Goal: Communication & Community: Participate in discussion

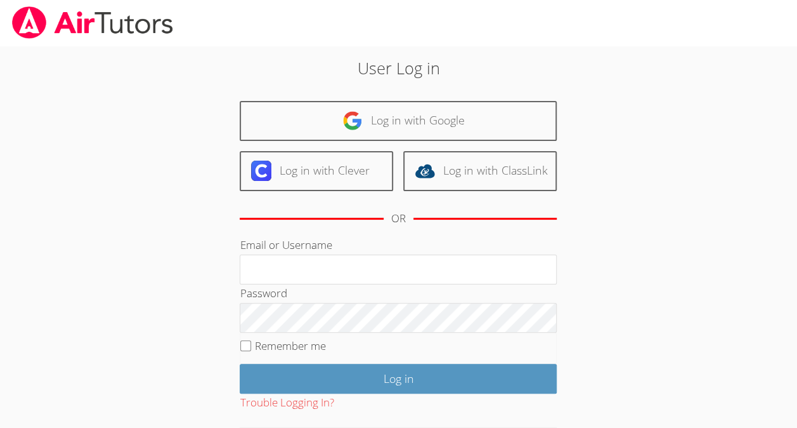
click at [386, 135] on link "Log in with Google" at bounding box center [398, 121] width 317 height 40
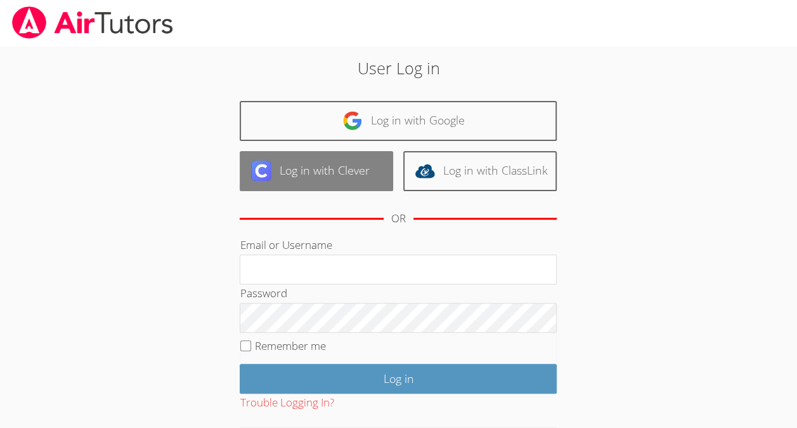
click at [343, 171] on link "Log in with Clever" at bounding box center [317, 171] width 154 height 40
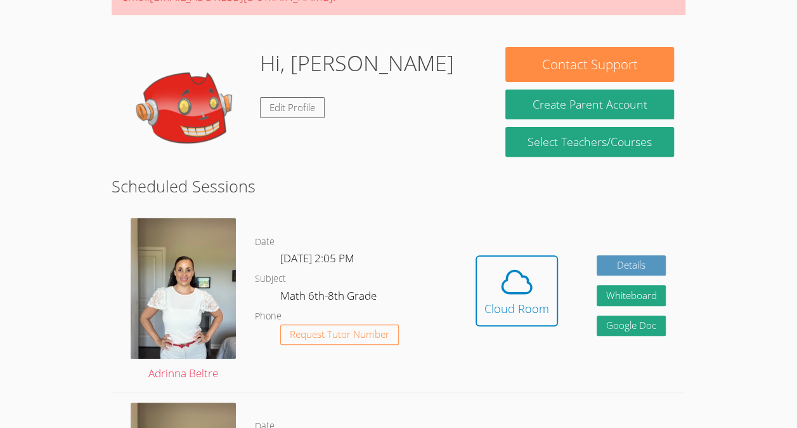
scroll to position [209, 0]
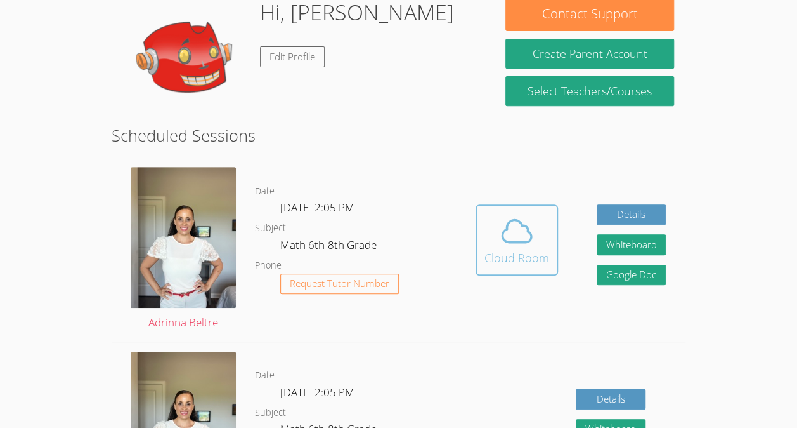
click at [515, 244] on icon at bounding box center [517, 231] width 36 height 36
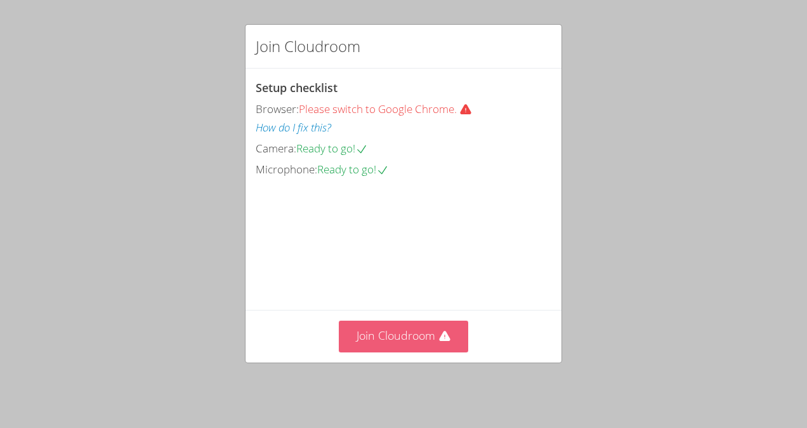
click at [390, 327] on button "Join Cloudroom" at bounding box center [404, 335] width 130 height 31
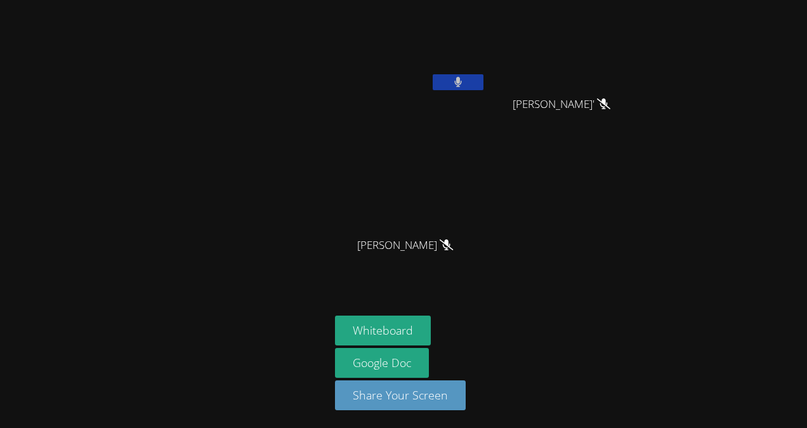
click at [458, 69] on video at bounding box center [410, 47] width 151 height 85
click at [450, 82] on button at bounding box center [458, 82] width 51 height 16
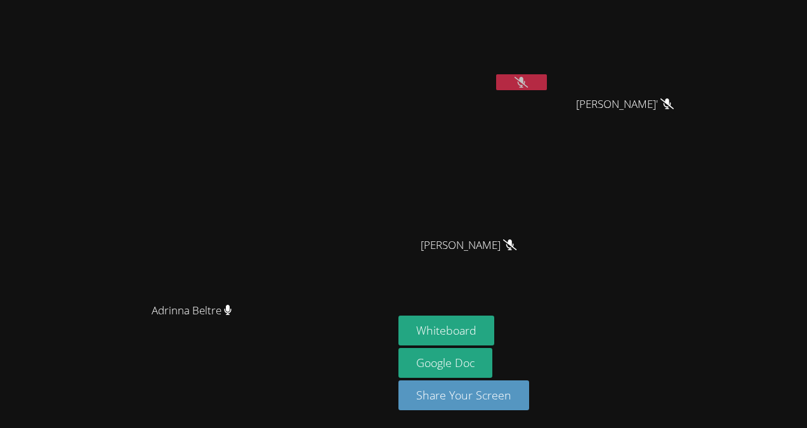
click at [547, 74] on button at bounding box center [521, 82] width 51 height 16
click at [547, 81] on button at bounding box center [521, 82] width 51 height 16
click at [528, 82] on icon at bounding box center [521, 82] width 13 height 11
click at [547, 81] on button at bounding box center [521, 82] width 51 height 16
click at [494, 341] on button "Whiteboard" at bounding box center [446, 330] width 96 height 30
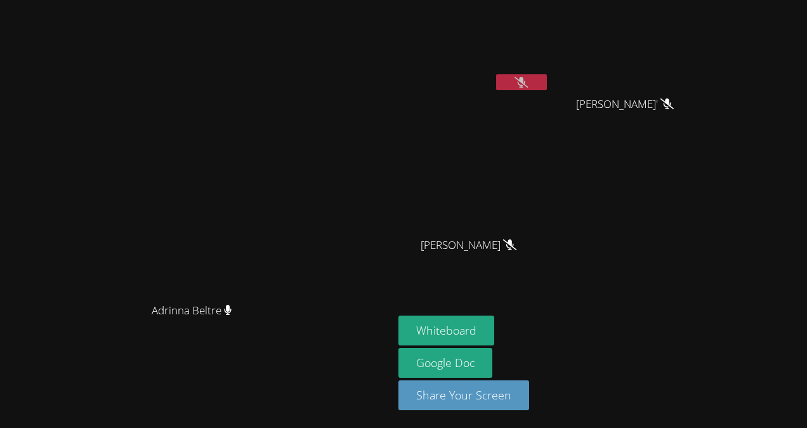
click at [705, 158] on div "[PERSON_NAME]' [PERSON_NAME]' [PERSON_NAME] [PERSON_NAME]" at bounding box center [551, 143] width 307 height 277
click at [547, 79] on button at bounding box center [521, 82] width 51 height 16
click at [547, 82] on button at bounding box center [521, 82] width 51 height 16
click at [528, 81] on icon at bounding box center [521, 82] width 13 height 11
click at [547, 81] on button at bounding box center [521, 82] width 51 height 16
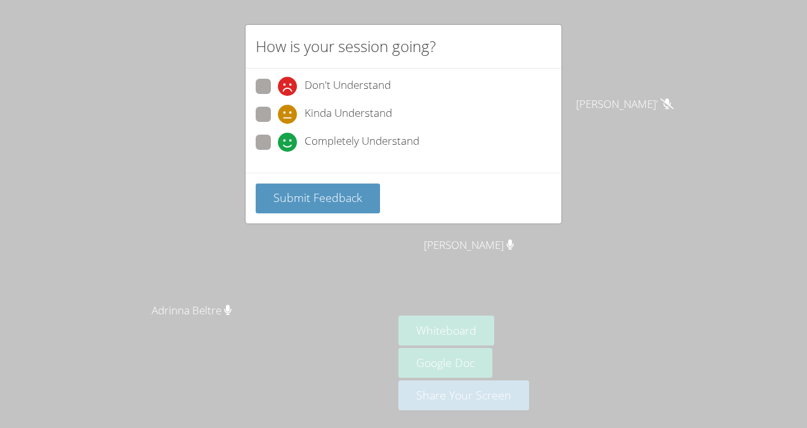
click at [426, 128] on div "Don't Understand Kinda Understand Completely Understand" at bounding box center [404, 118] width 296 height 79
click at [386, 133] on span "Completely Understand" at bounding box center [362, 142] width 115 height 19
click at [289, 134] on input "Completely Understand" at bounding box center [283, 139] width 11 height 11
radio input "true"
click at [362, 202] on button "Submit Feedback" at bounding box center [318, 198] width 124 height 30
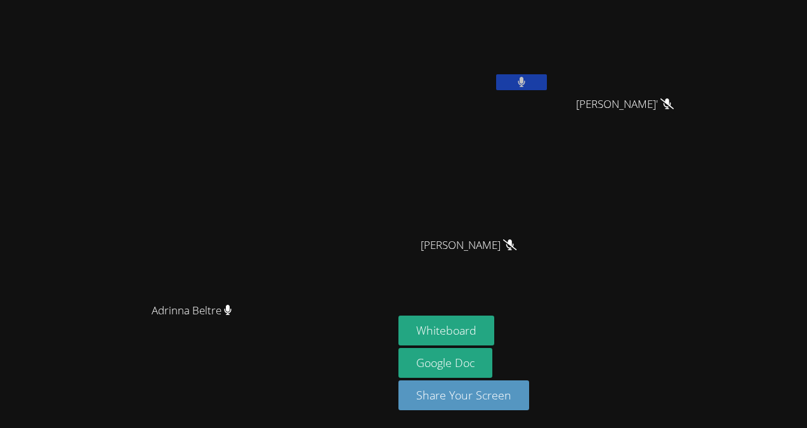
click at [547, 77] on button at bounding box center [521, 82] width 51 height 16
click at [494, 330] on button "Whiteboard" at bounding box center [446, 330] width 96 height 30
click at [528, 86] on icon at bounding box center [521, 82] width 13 height 11
click at [547, 81] on button at bounding box center [521, 82] width 51 height 16
